Goal: Information Seeking & Learning: Learn about a topic

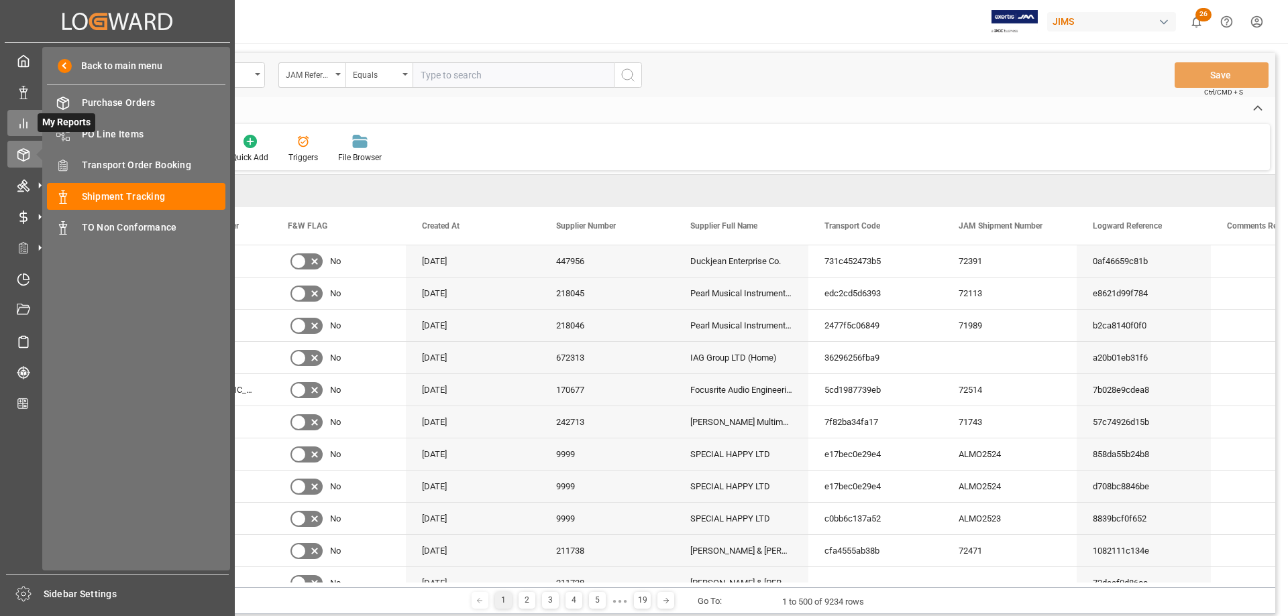
click at [28, 127] on icon at bounding box center [23, 123] width 13 height 13
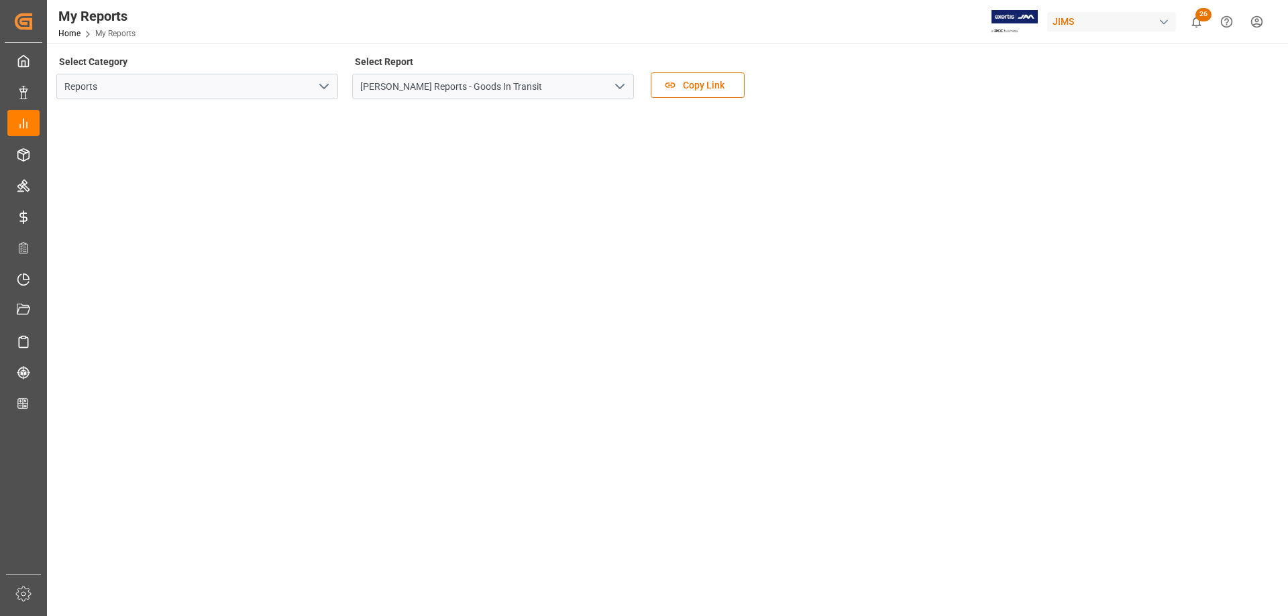
click at [621, 85] on icon "open menu" at bounding box center [620, 86] width 16 height 16
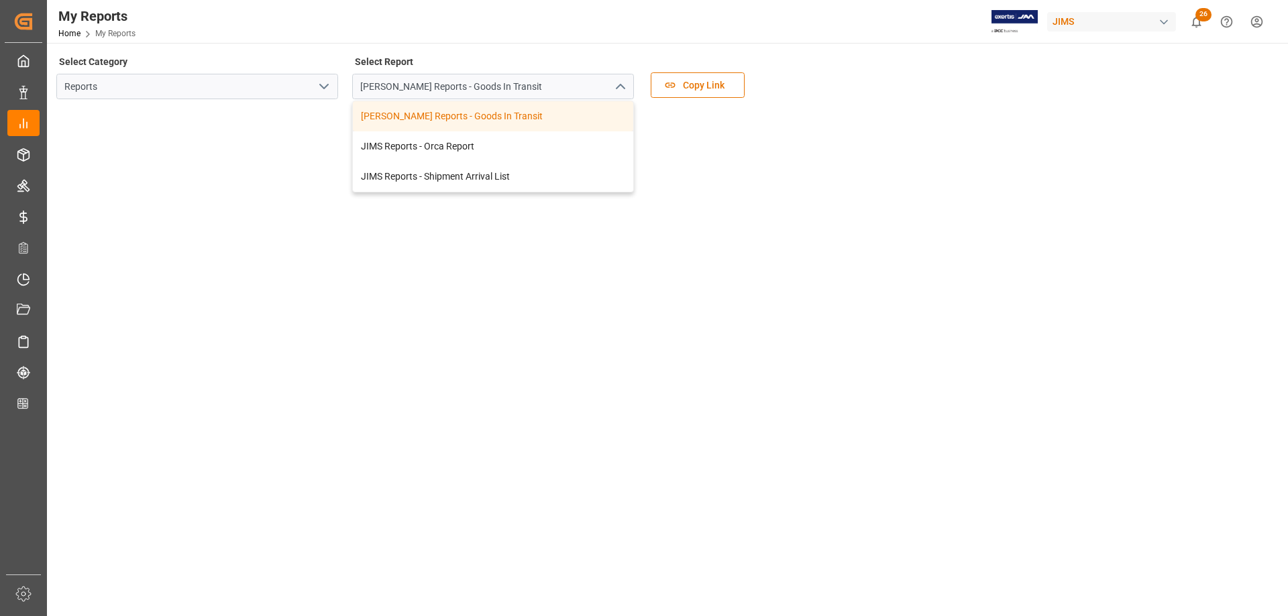
click at [325, 88] on polyline "open menu" at bounding box center [324, 87] width 8 height 4
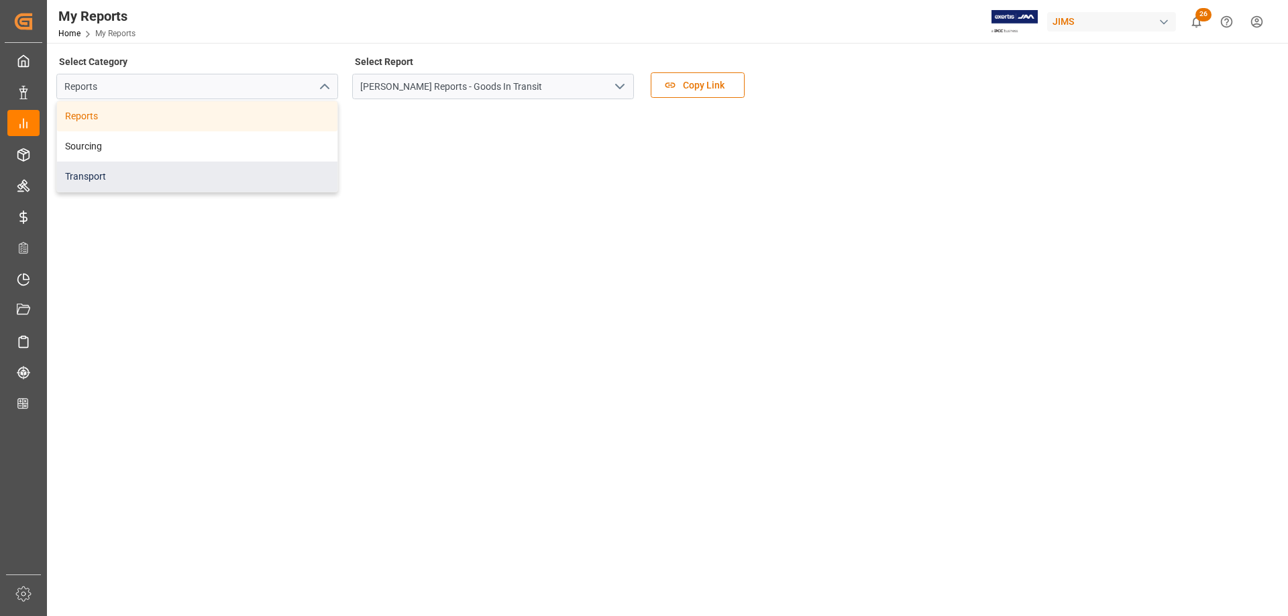
click at [152, 178] on div "Transport" at bounding box center [197, 177] width 280 height 30
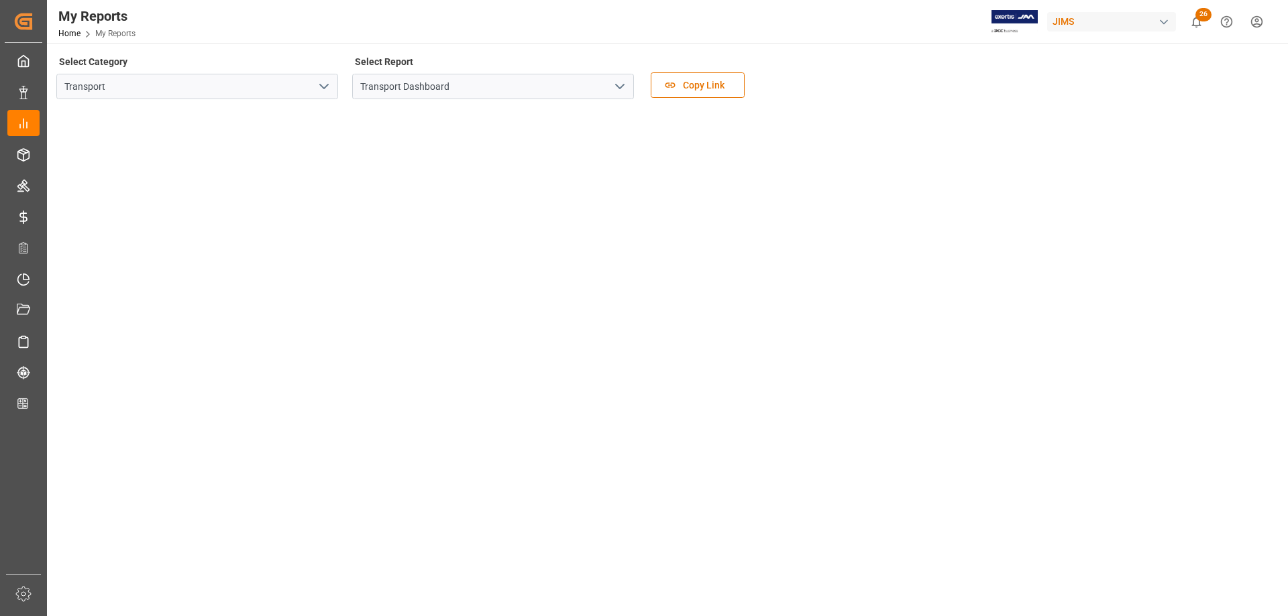
click at [616, 89] on icon "open menu" at bounding box center [620, 86] width 16 height 16
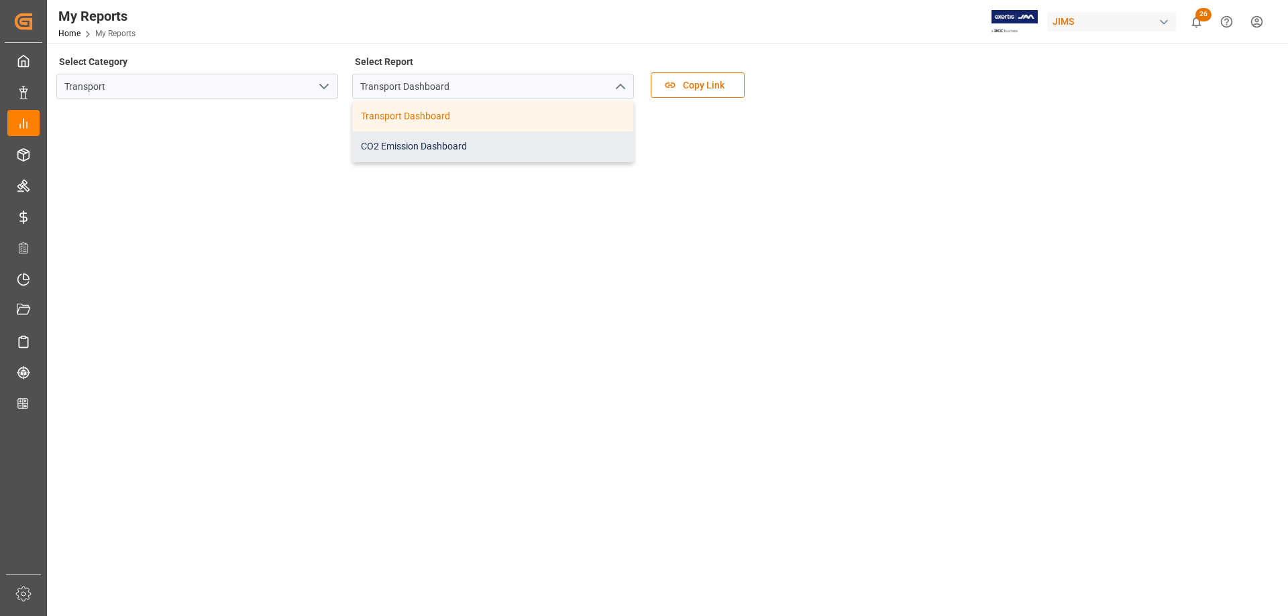
click at [500, 150] on div "CO2 Emission Dashboard" at bounding box center [493, 146] width 280 height 30
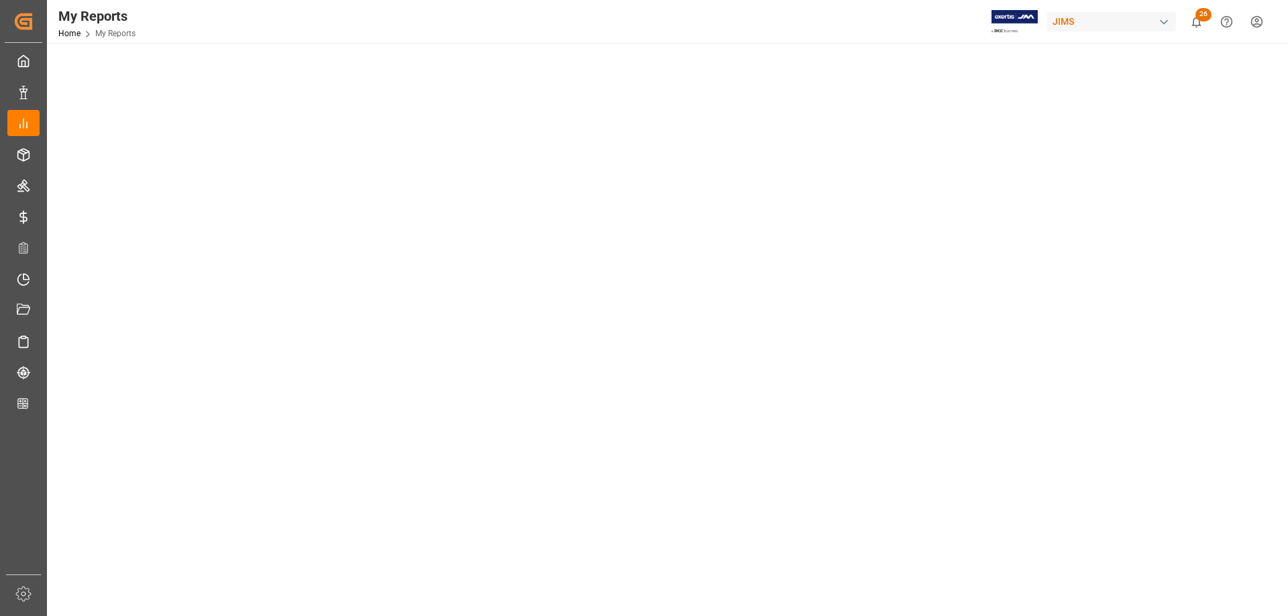
scroll to position [134, 0]
click at [1136, 241] on tableau-viz at bounding box center [666, 488] width 1217 height 1024
drag, startPoint x: 1108, startPoint y: 218, endPoint x: 1044, endPoint y: 232, distance: 65.9
click at [1108, 219] on tableau-viz at bounding box center [666, 488] width 1217 height 1024
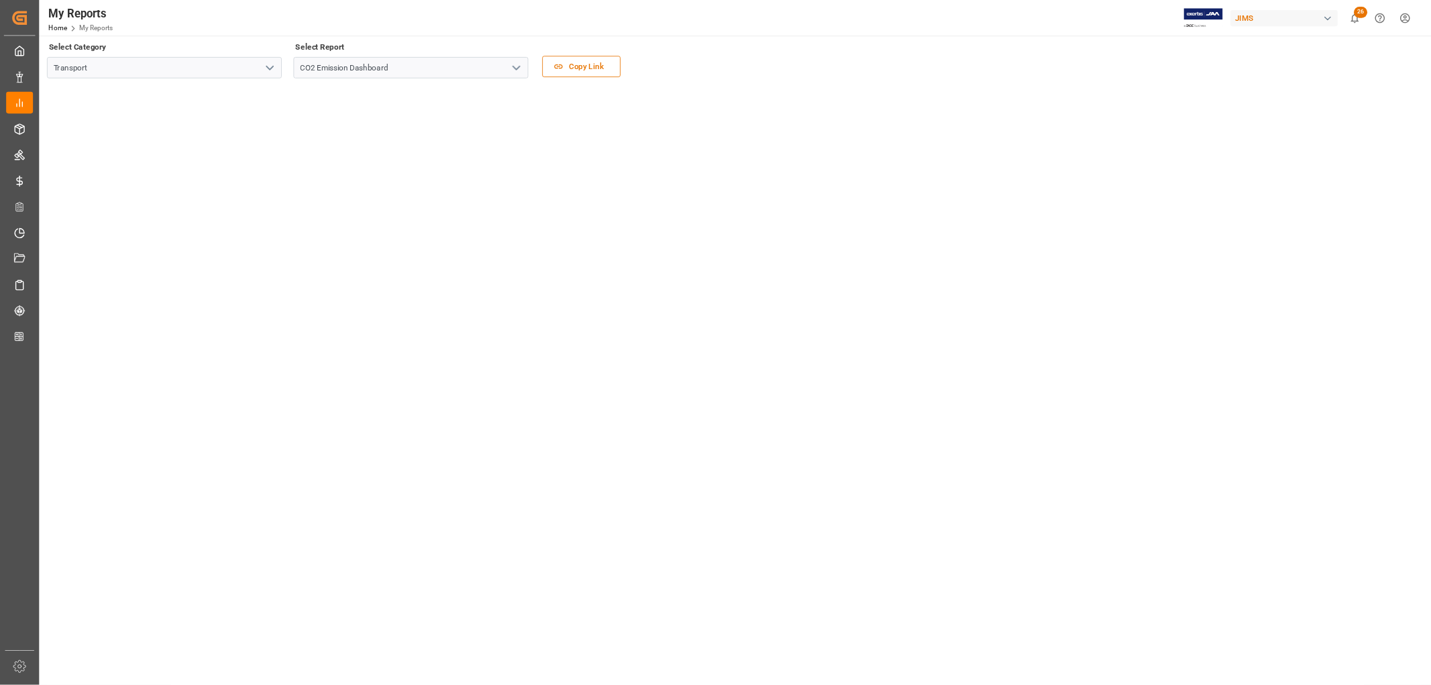
scroll to position [0, 0]
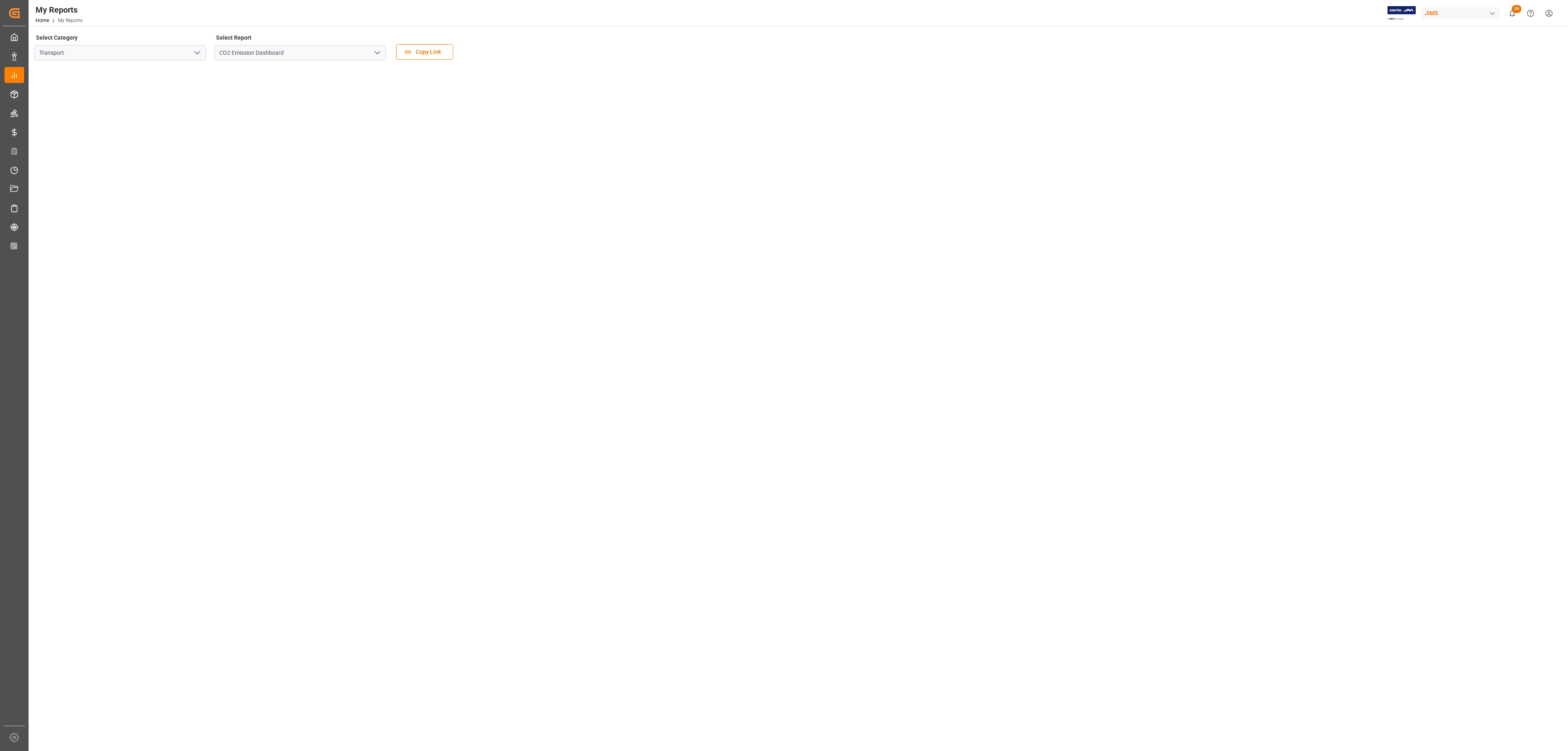
drag, startPoint x: 715, startPoint y: 390, endPoint x: 704, endPoint y: 388, distance: 11.2
click at [715, 375] on tableau-viz at bounding box center [797, 379] width 1525 height 624
